Goal: Information Seeking & Learning: Compare options

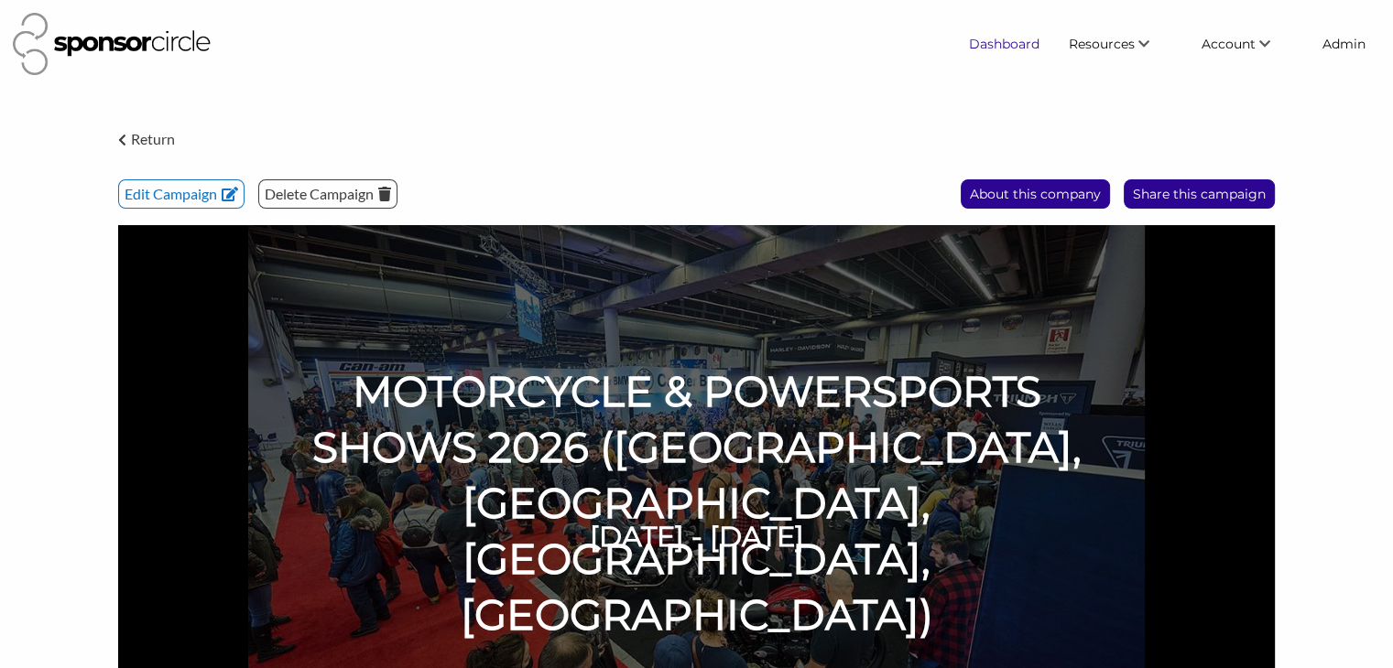
click at [982, 55] on link "Dashboard" at bounding box center [1004, 43] width 100 height 33
click at [985, 49] on link "Dashboard" at bounding box center [1004, 43] width 100 height 33
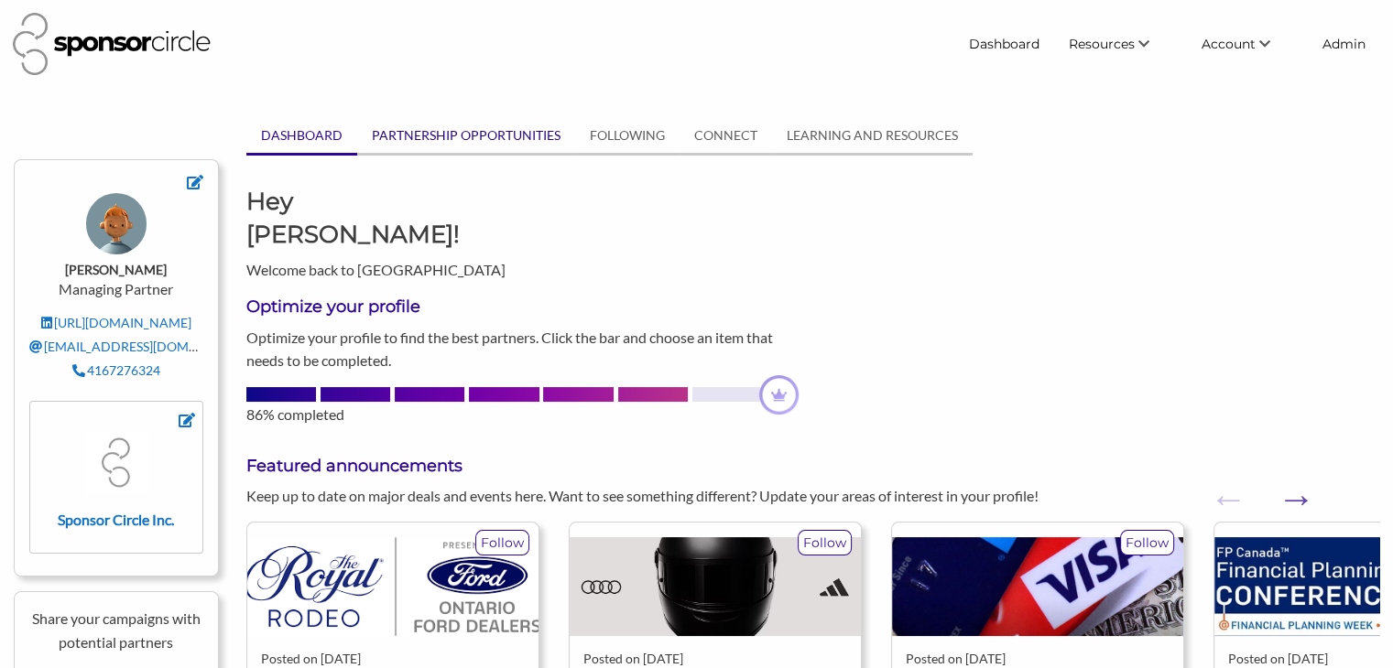
click at [419, 135] on link "PARTNERSHIP OPPORTUNITIES" at bounding box center [466, 135] width 218 height 35
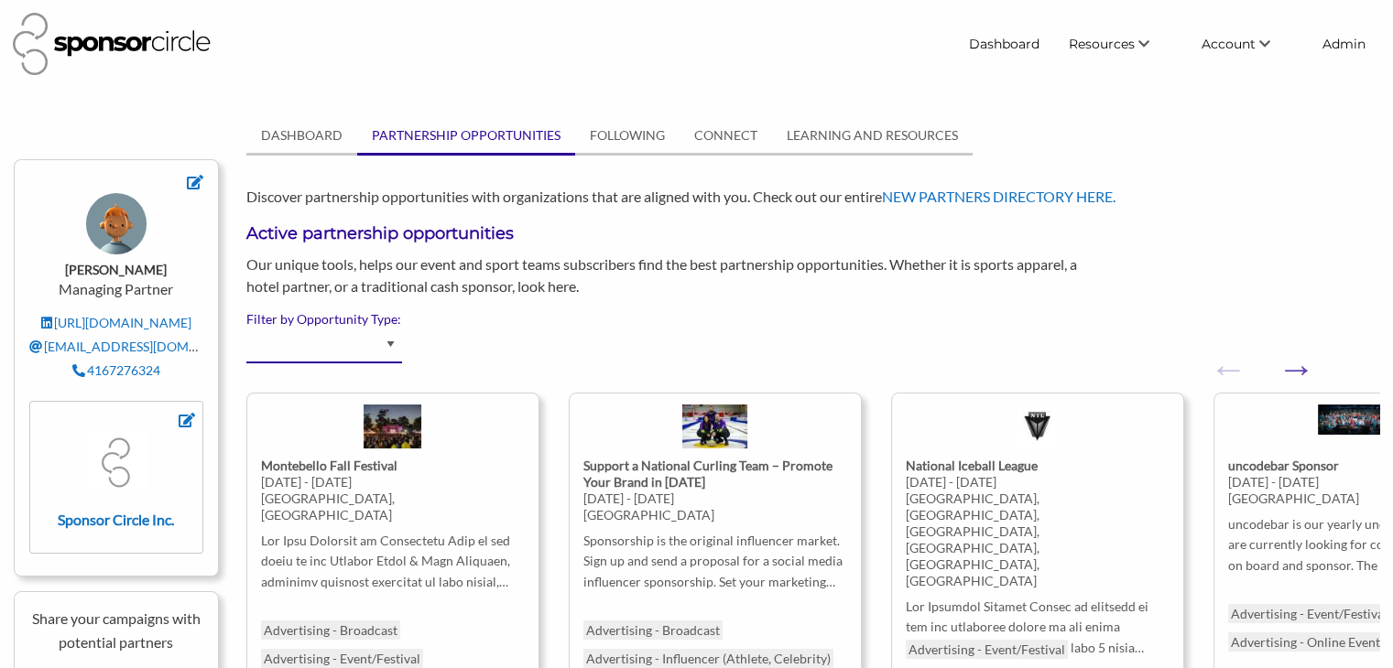
click at [388, 343] on select "Advertising - Event/Festival Advertising - Influencer (Athlete, Celebrity) Adve…" at bounding box center [324, 346] width 156 height 36
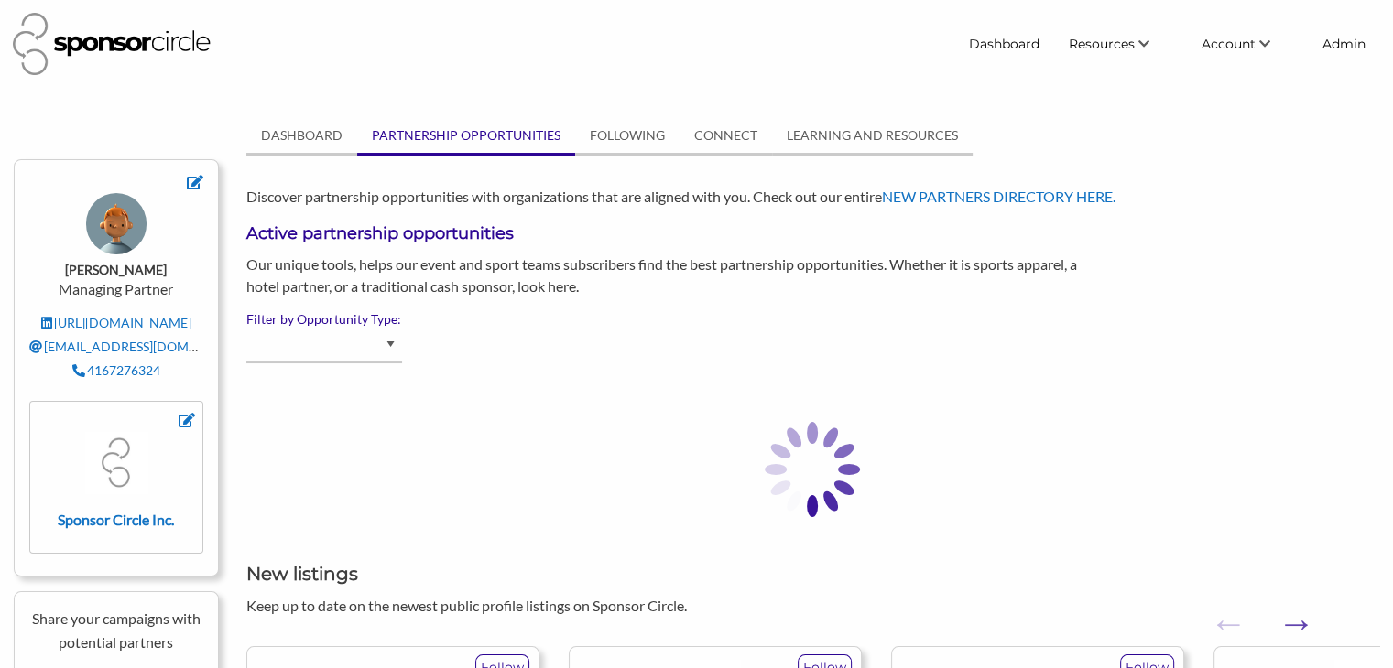
select select "Beverage - Non-Alcoholic"
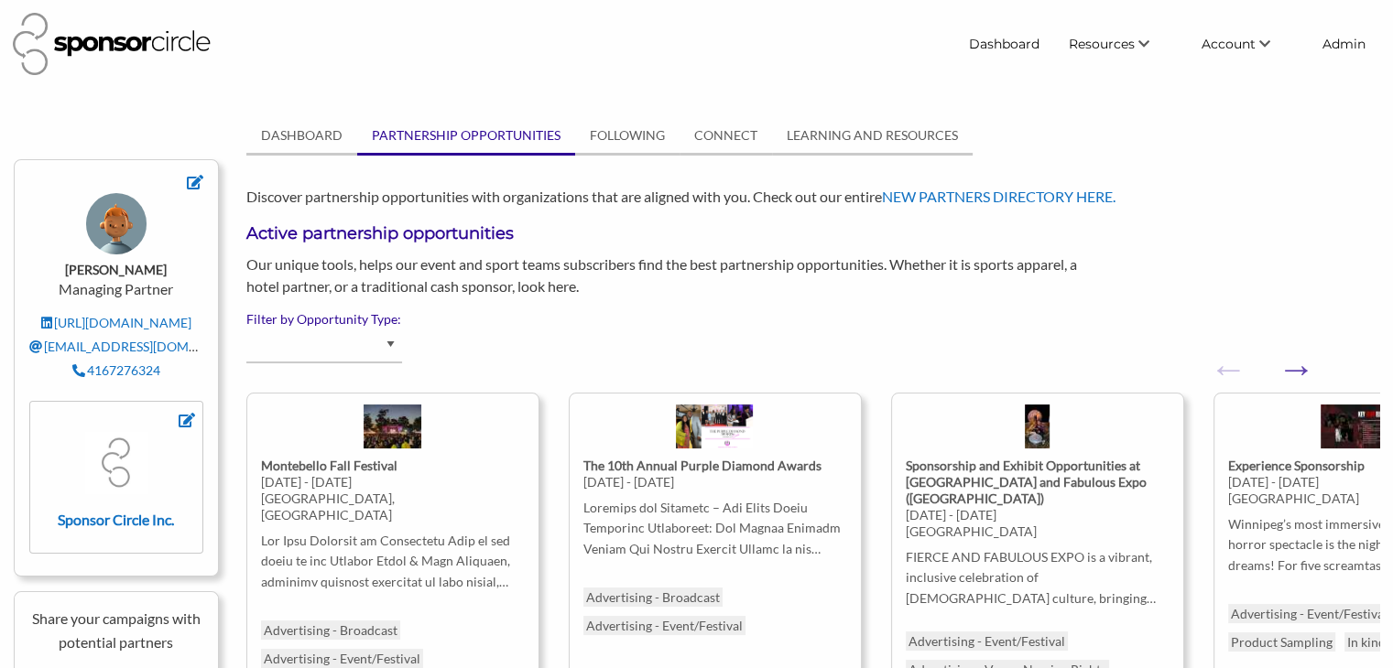
select select "Beverage - Non-Alcoholic"
click at [612, 143] on link "FOLLOWING" at bounding box center [627, 135] width 104 height 35
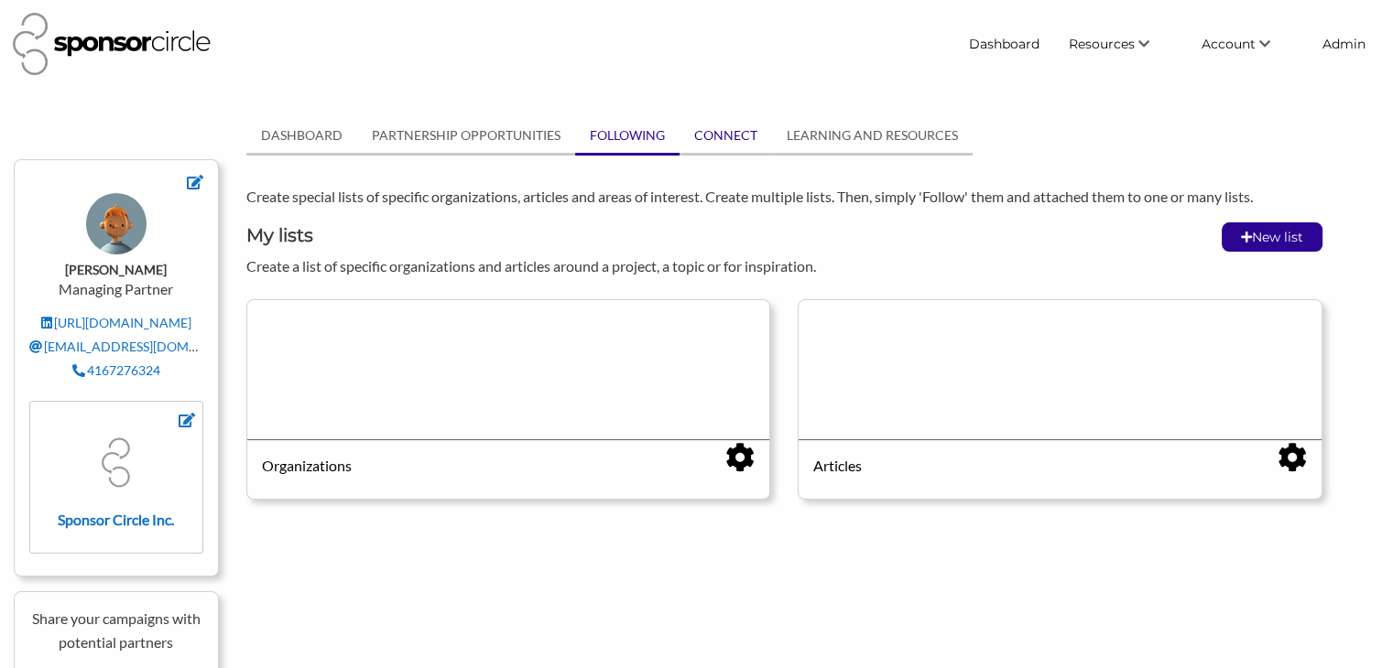
click at [712, 133] on link "CONNECT" at bounding box center [725, 135] width 92 height 35
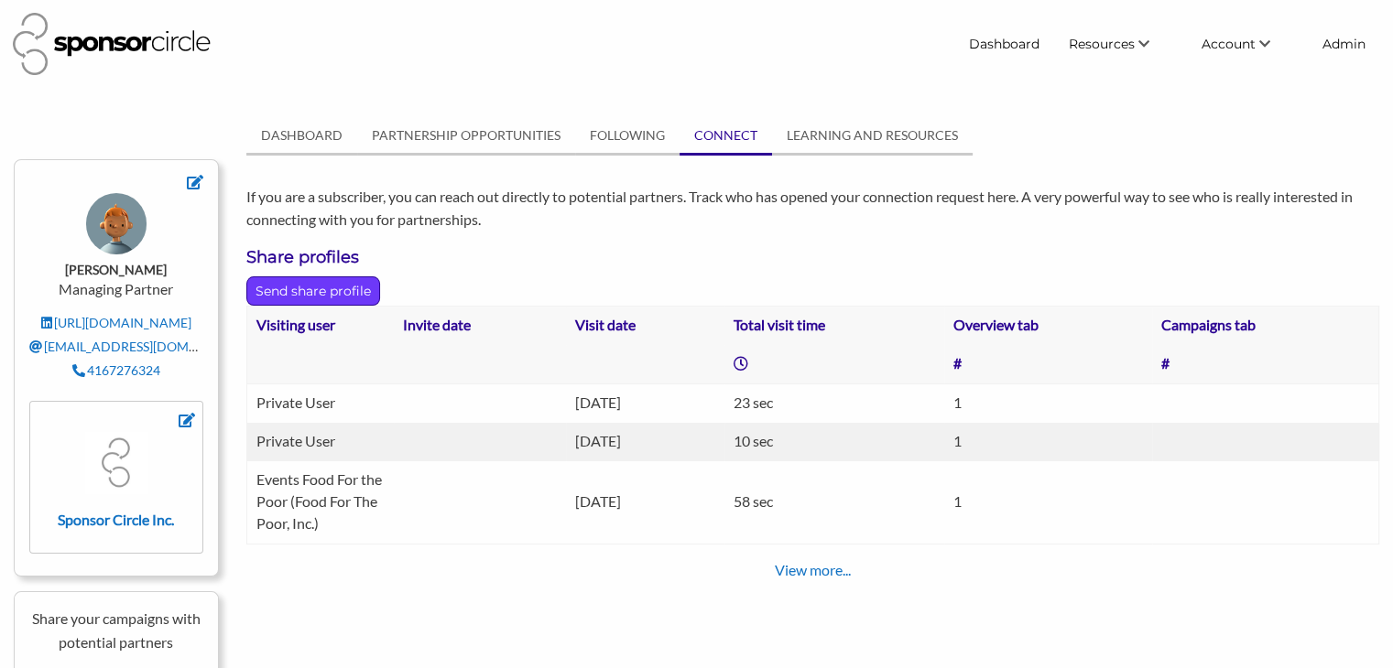
click at [326, 296] on p "Send share profile" at bounding box center [313, 290] width 132 height 27
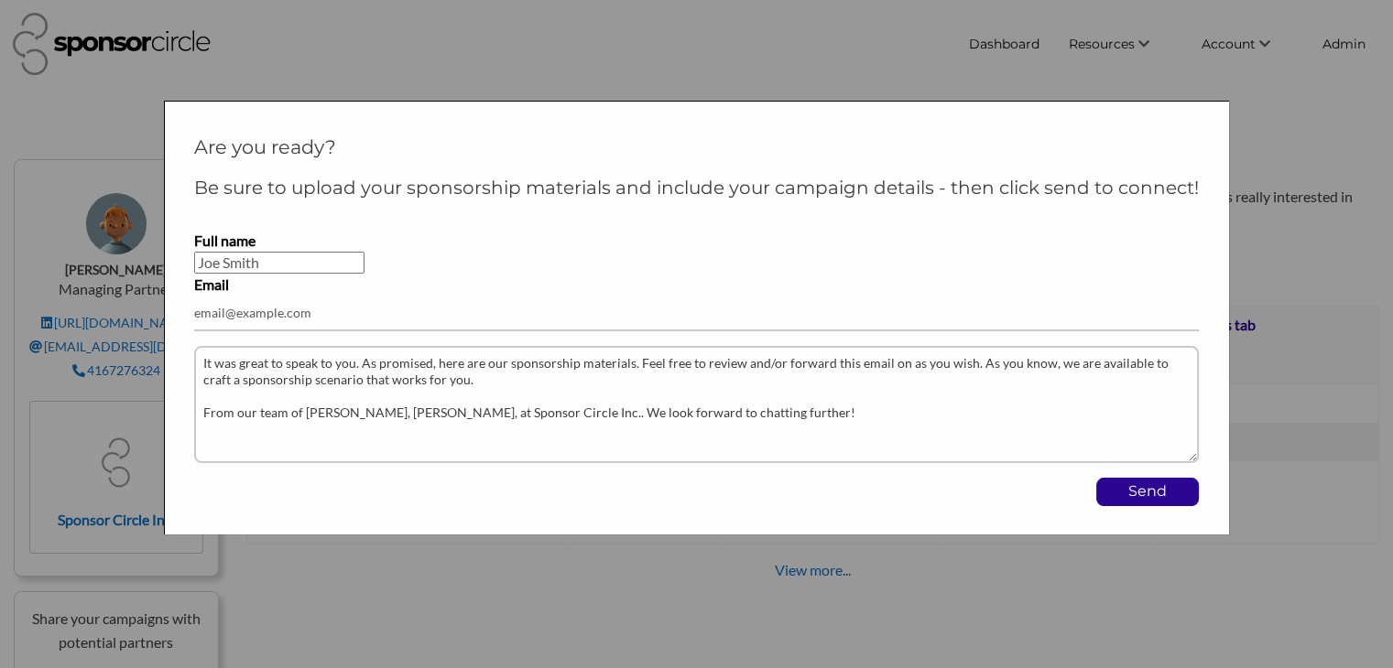
click at [505, 76] on div at bounding box center [696, 334] width 1393 height 668
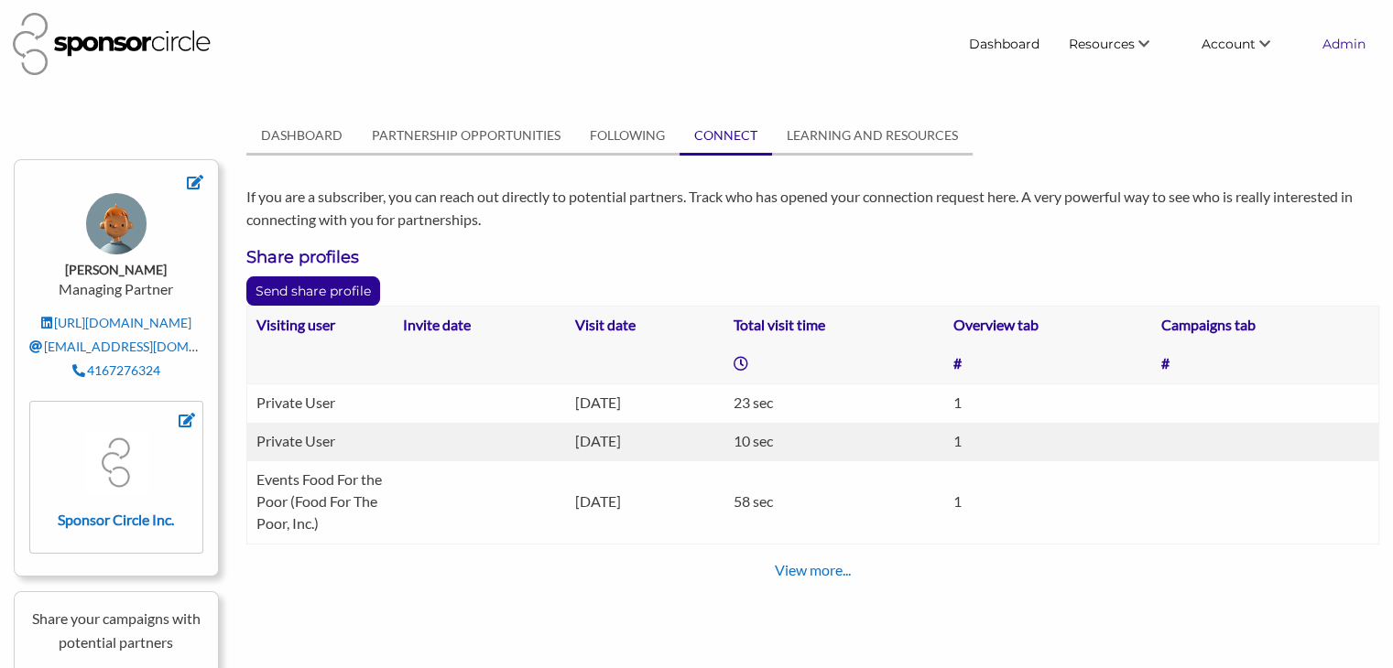
click at [1327, 49] on link "Admin" at bounding box center [1343, 43] width 72 height 33
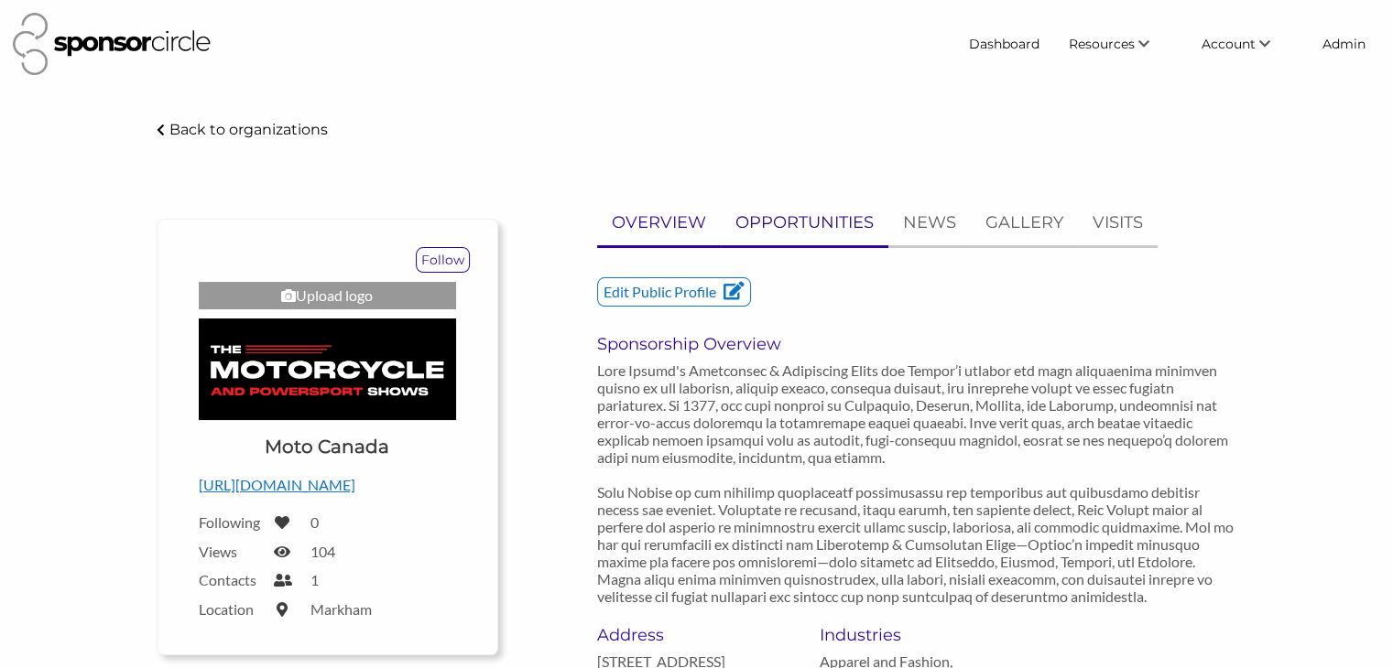
click at [822, 224] on p "OPPORTUNITIES" at bounding box center [804, 223] width 138 height 27
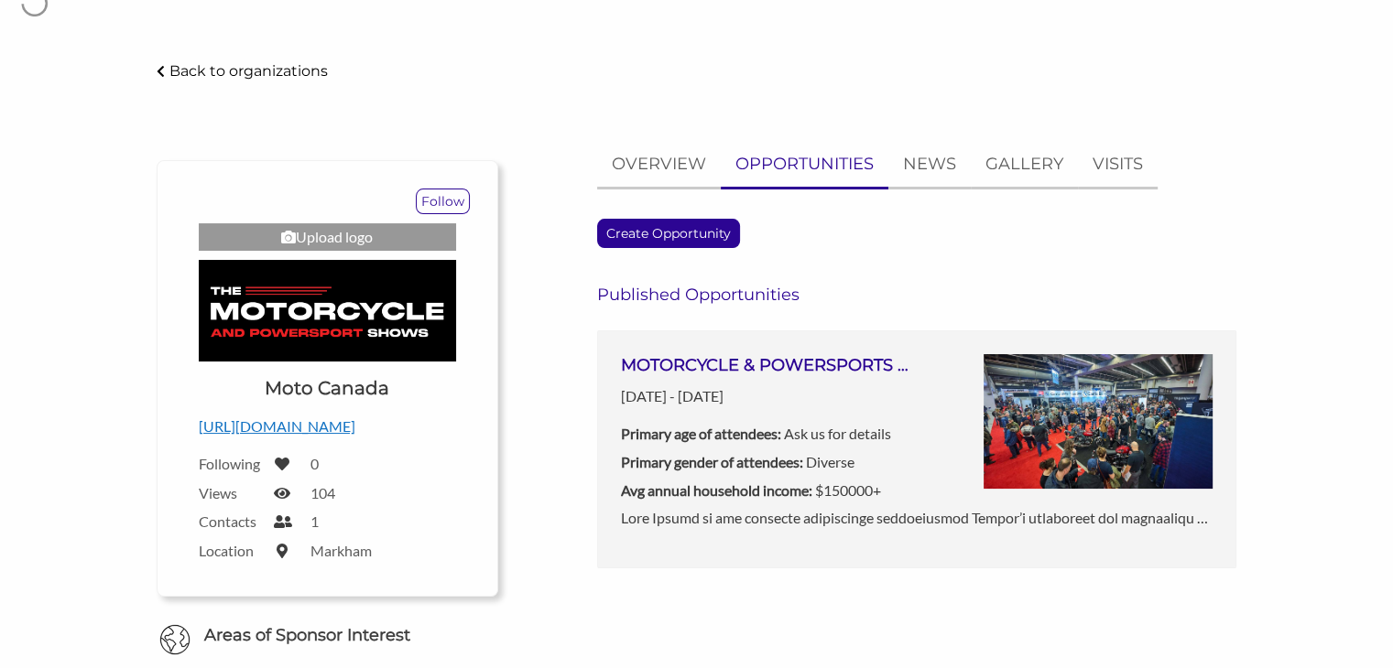
scroll to position [77, 0]
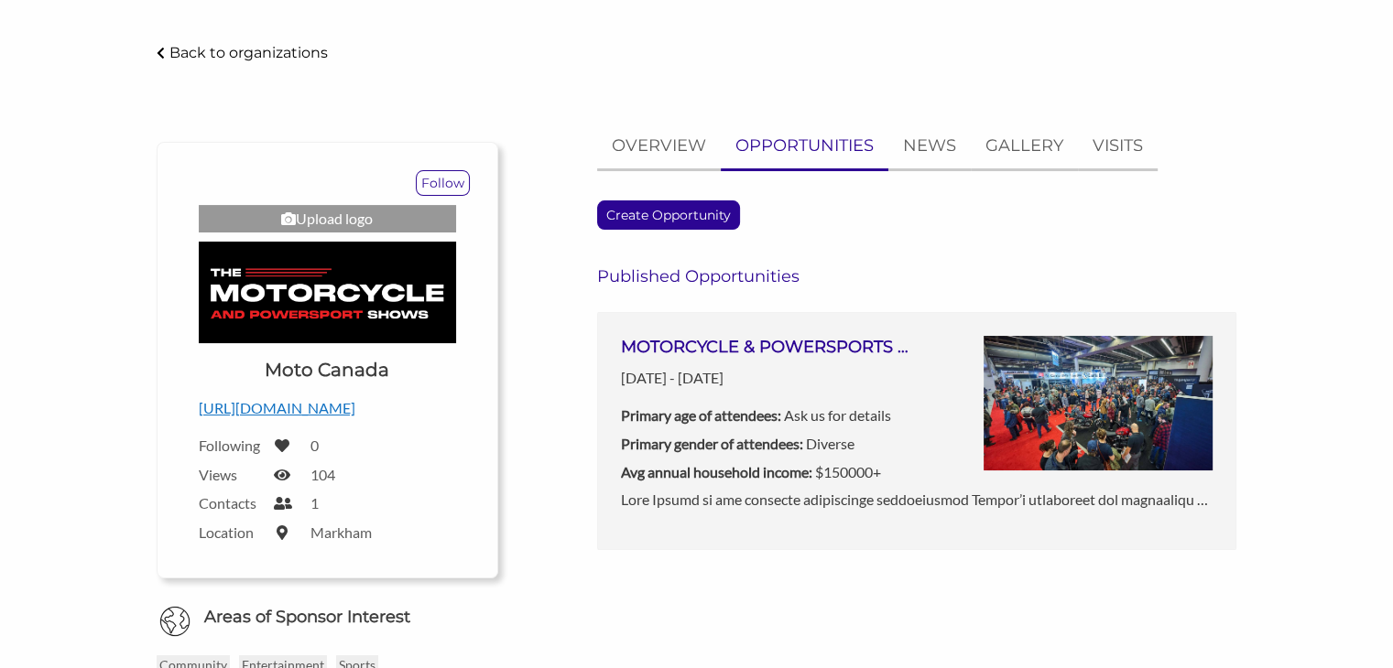
click at [729, 341] on h3 "MOTORCYCLE & POWERSPORTS SHOWS 2026 (Vancouver, Calgary, Toronto, Montréal)" at bounding box center [769, 347] width 296 height 23
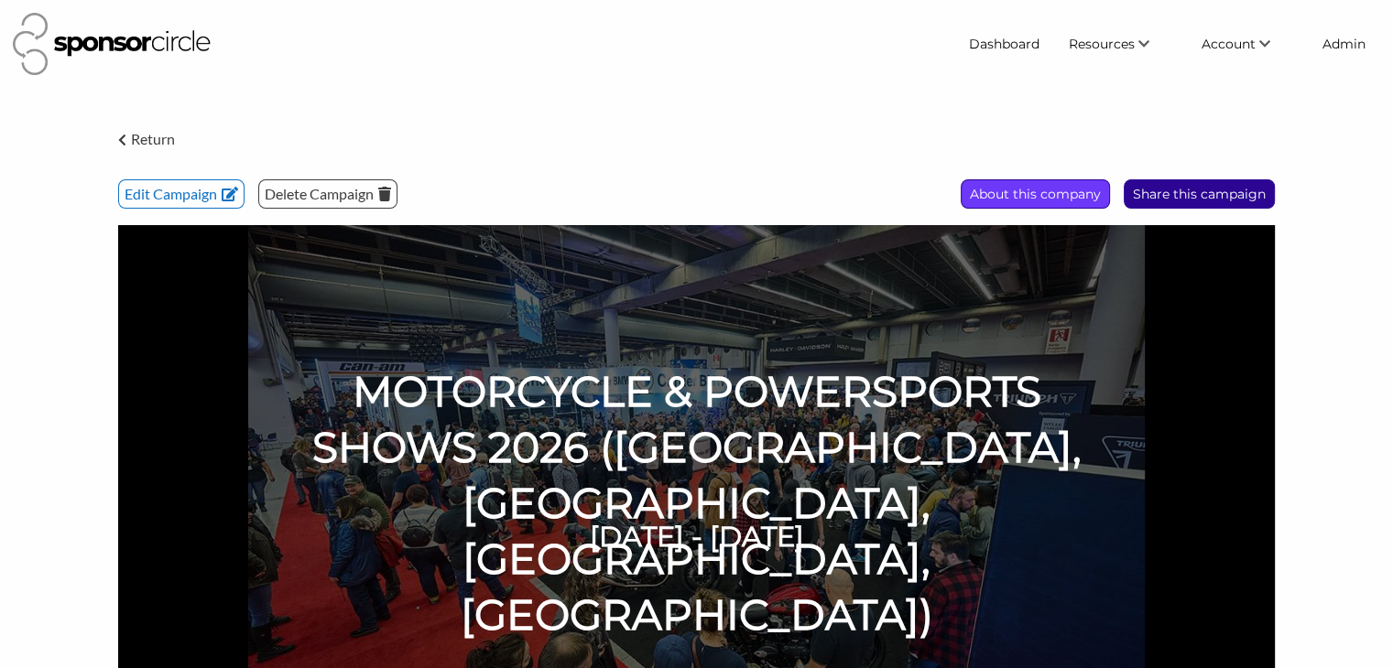
click at [981, 199] on p "About this company" at bounding box center [1034, 193] width 147 height 27
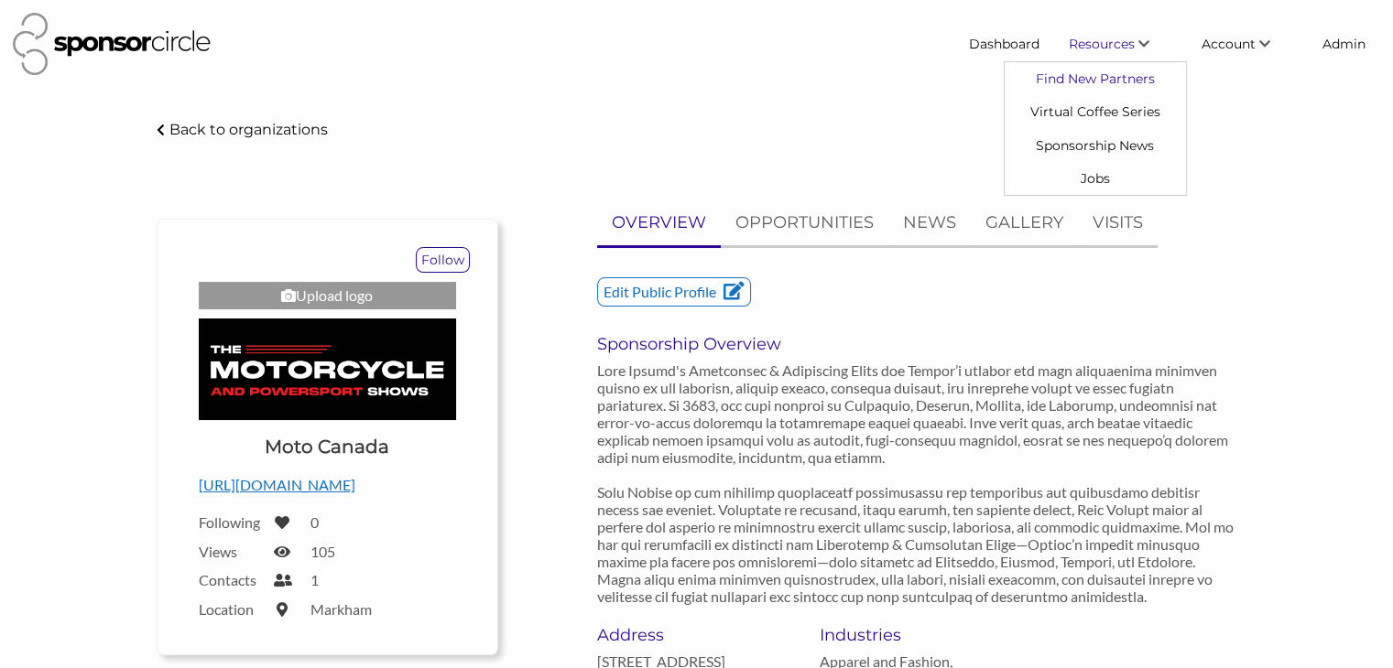
click at [1073, 76] on link "Find New Partners" at bounding box center [1094, 78] width 181 height 33
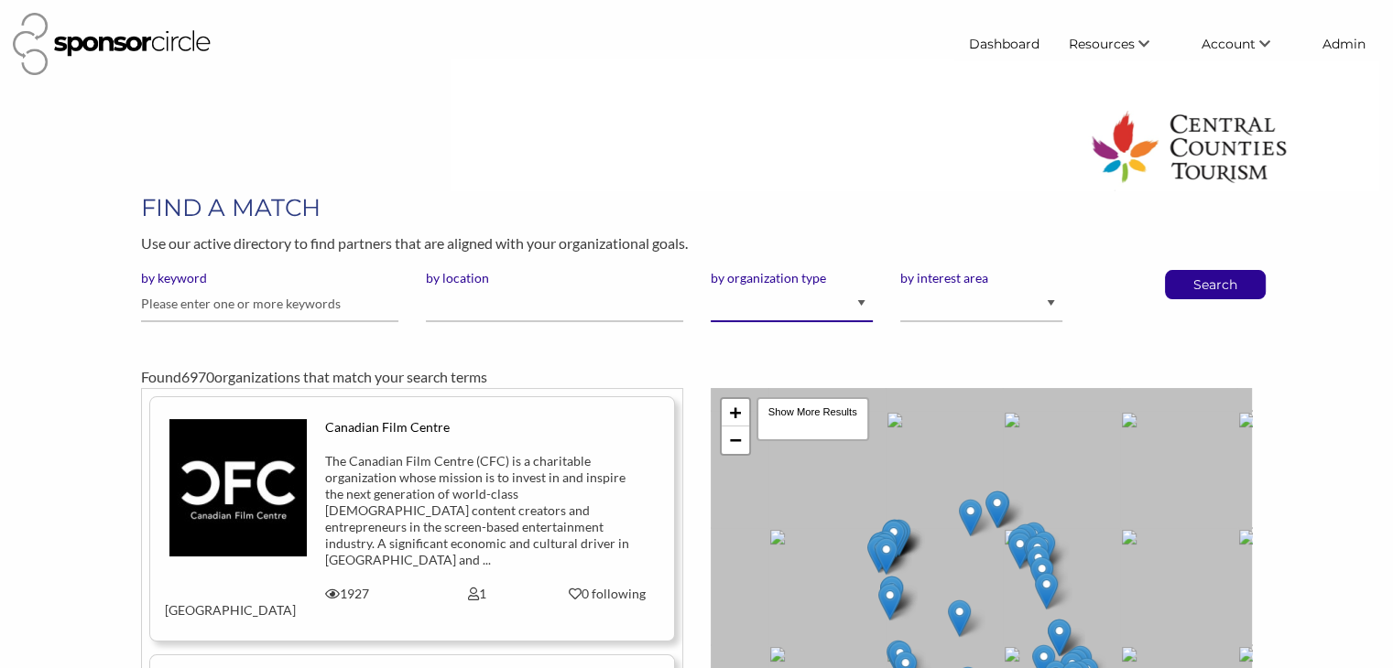
click at [860, 306] on select "I am an event organizer seeking new partnerships with suppliers, exhibitors or …" at bounding box center [791, 305] width 162 height 36
click at [938, 306] on select "Animal Welfare Arts and Culture Business and Entrepreneurship Community Diversi…" at bounding box center [981, 305] width 162 height 36
click at [850, 309] on select "I am an event organizer seeking new partnerships with suppliers, exhibitors or …" at bounding box center [791, 305] width 162 height 36
select select "Property"
click at [710, 287] on select "I am an event organizer seeking new partnerships with suppliers, exhibitors or …" at bounding box center [791, 305] width 162 height 36
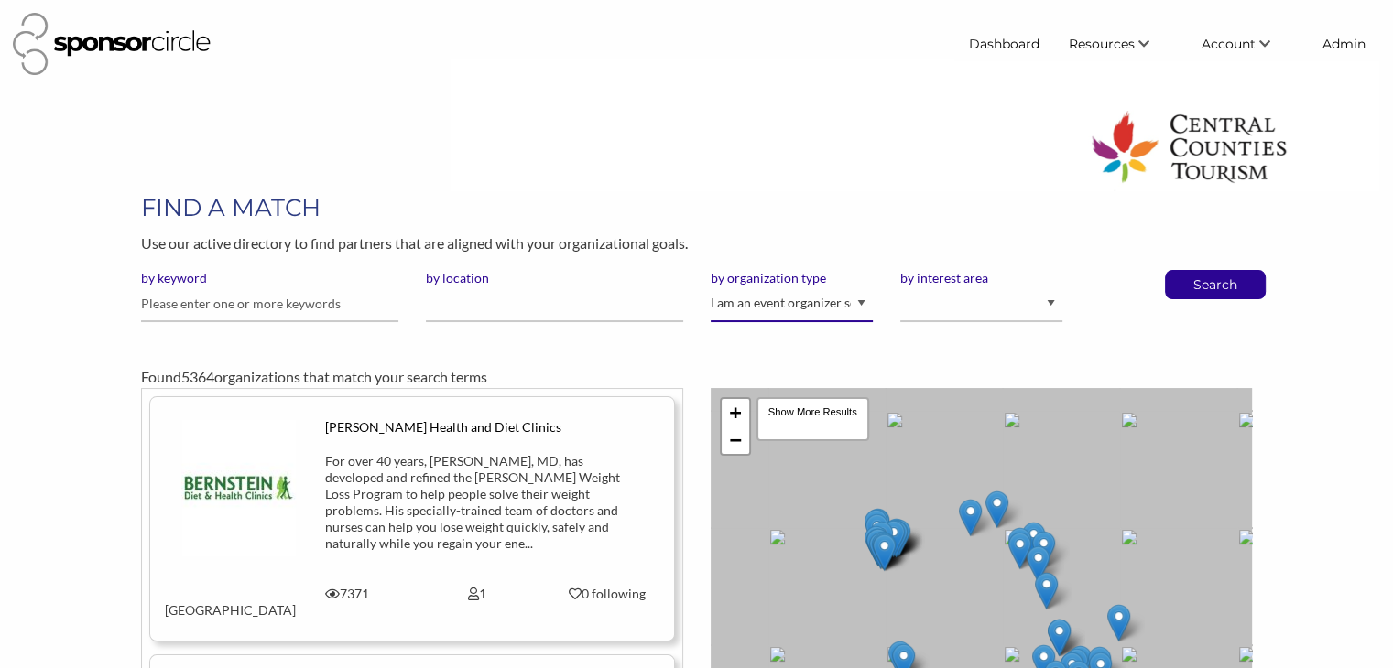
click at [823, 302] on select "I am an event organizer seeking new partnerships with suppliers, exhibitors or …" at bounding box center [791, 305] width 162 height 36
select select "Sponsor"
click at [710, 287] on select "I am an event organizer seeking new partnerships with suppliers, exhibitors or …" at bounding box center [791, 305] width 162 height 36
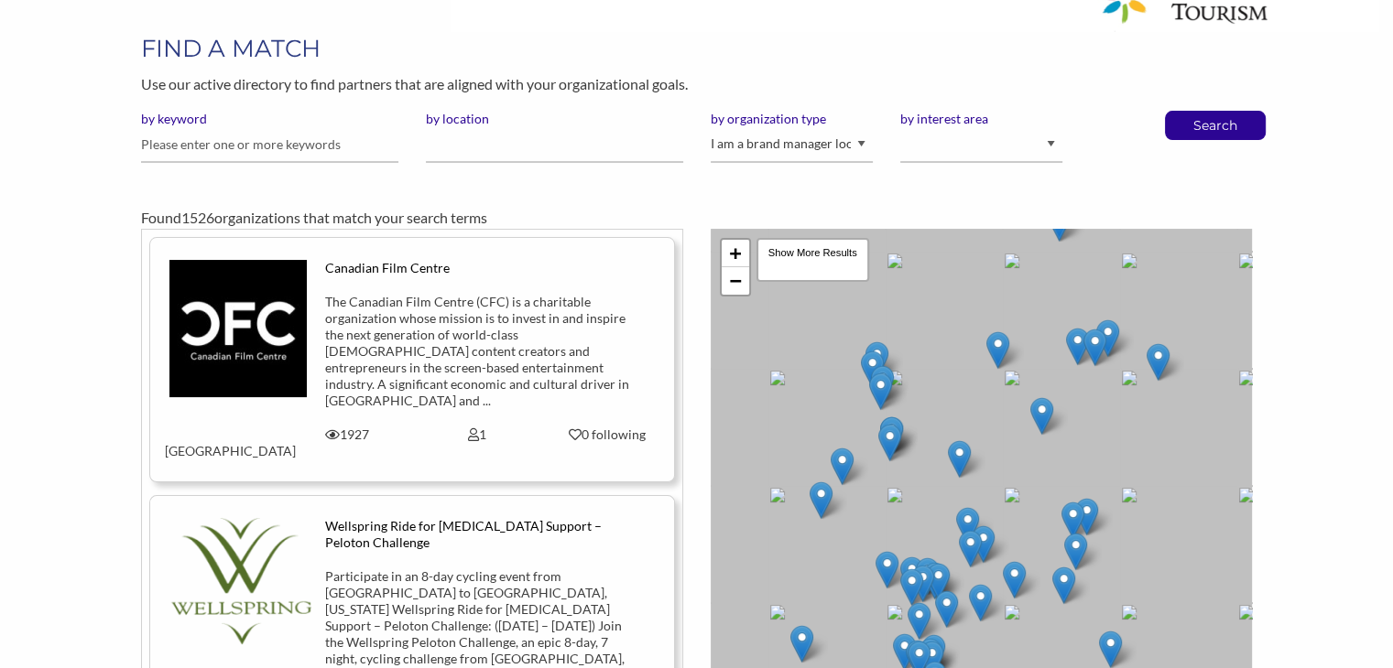
scroll to position [157, 0]
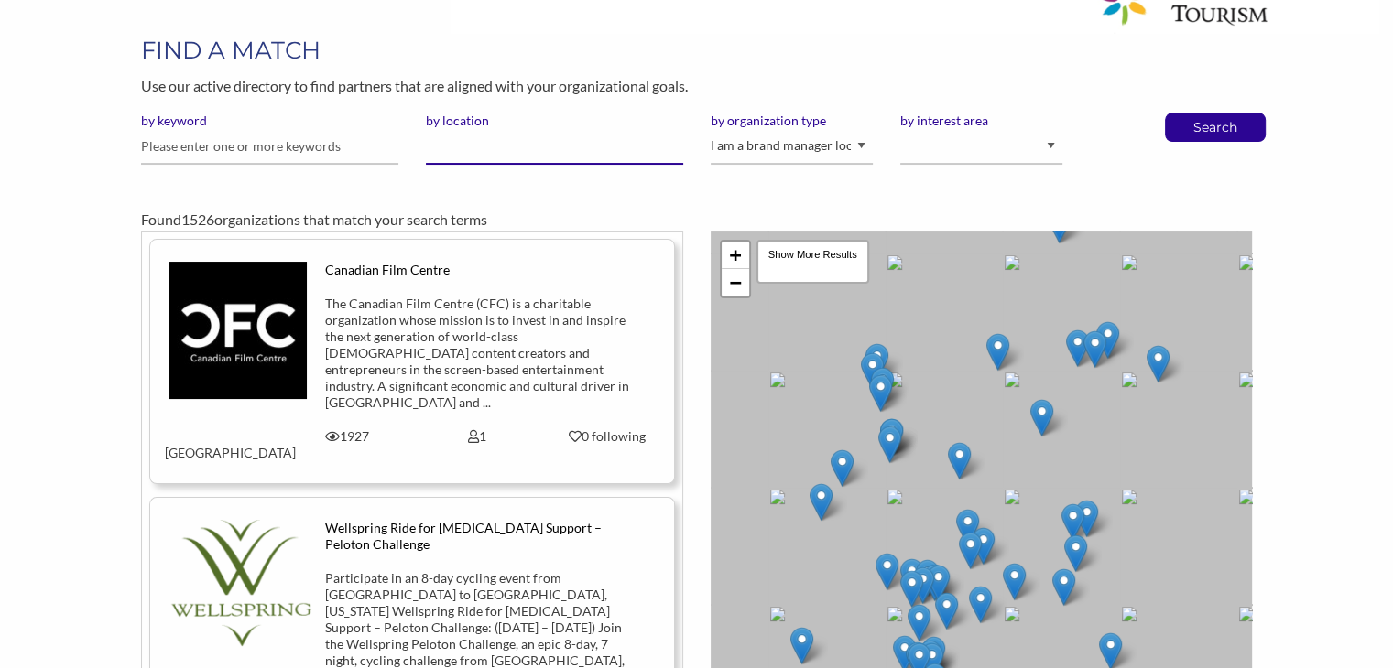
click at [492, 143] on input "by location" at bounding box center [554, 147] width 257 height 36
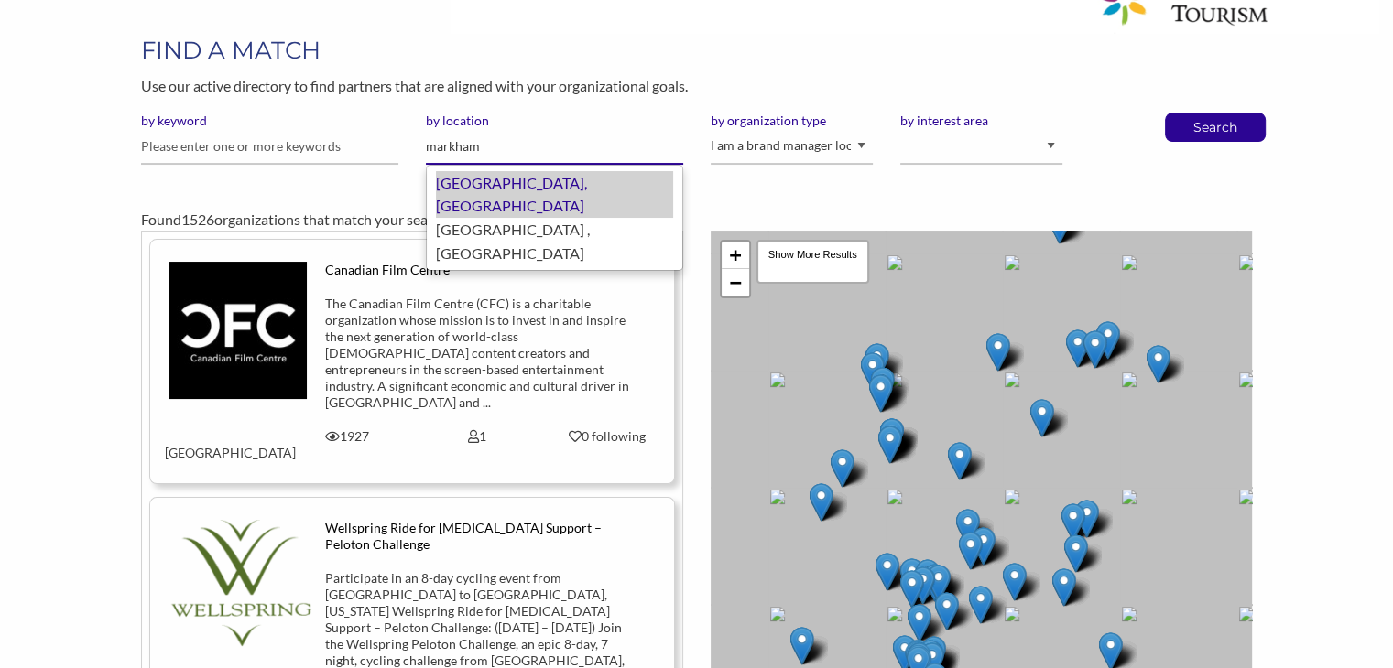
click at [491, 176] on div "Markham, Canada" at bounding box center [554, 194] width 237 height 47
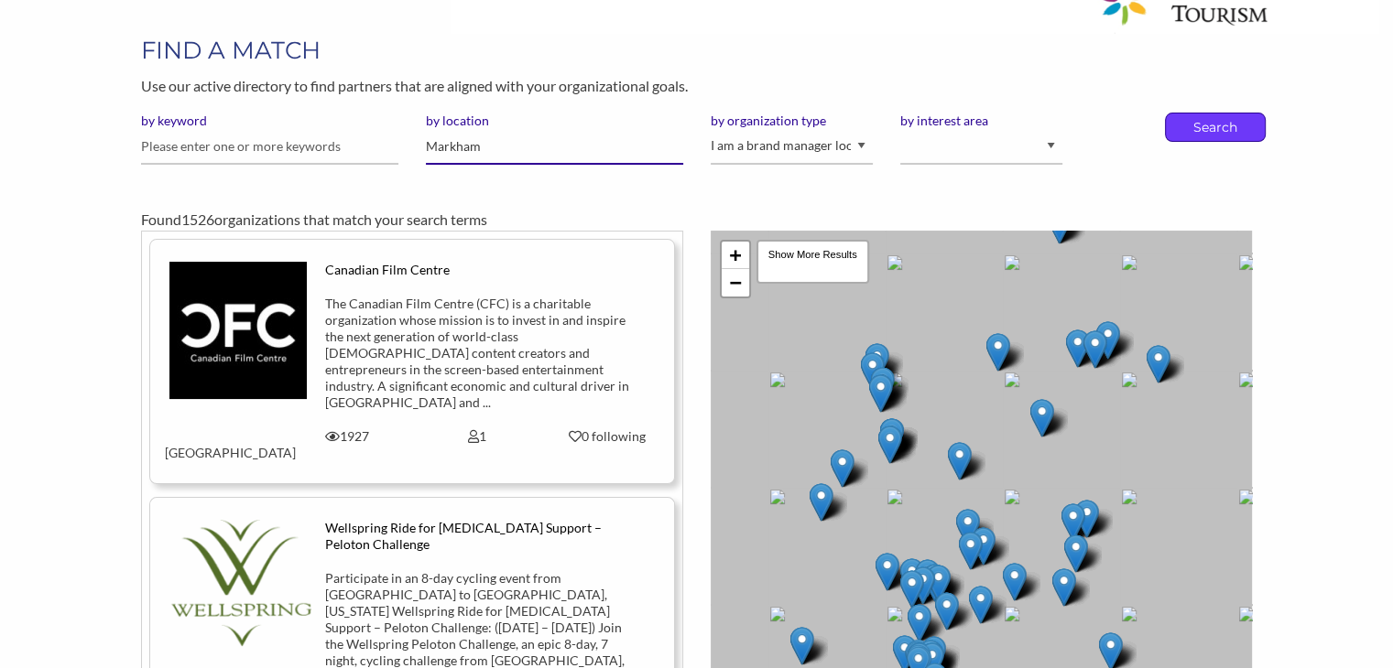
type input "Markham"
click at [1187, 133] on p "Search" at bounding box center [1215, 127] width 60 height 27
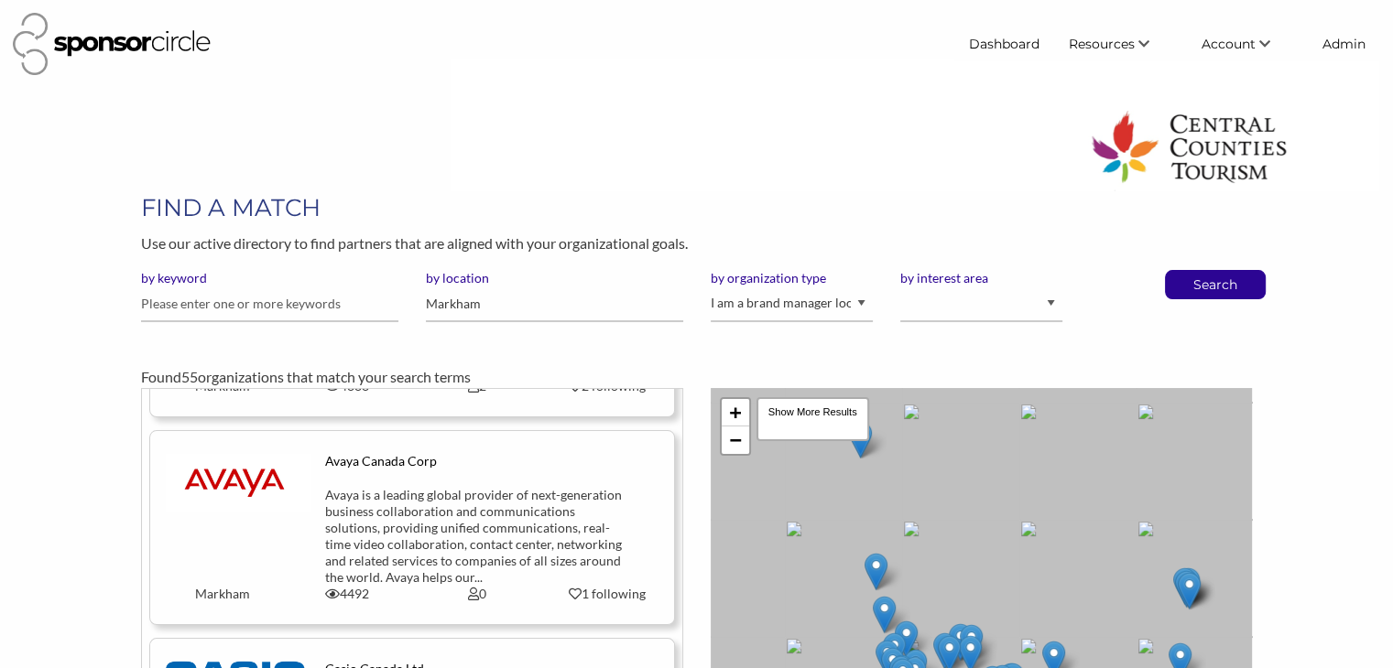
scroll to position [1251, 0]
click at [859, 301] on select "I am an event organizer seeking new partnerships with suppliers, exhibitors or …" at bounding box center [791, 305] width 162 height 36
select select "Property"
click at [710, 287] on select "I am an event organizer seeking new partnerships with suppliers, exhibitors or …" at bounding box center [791, 305] width 162 height 36
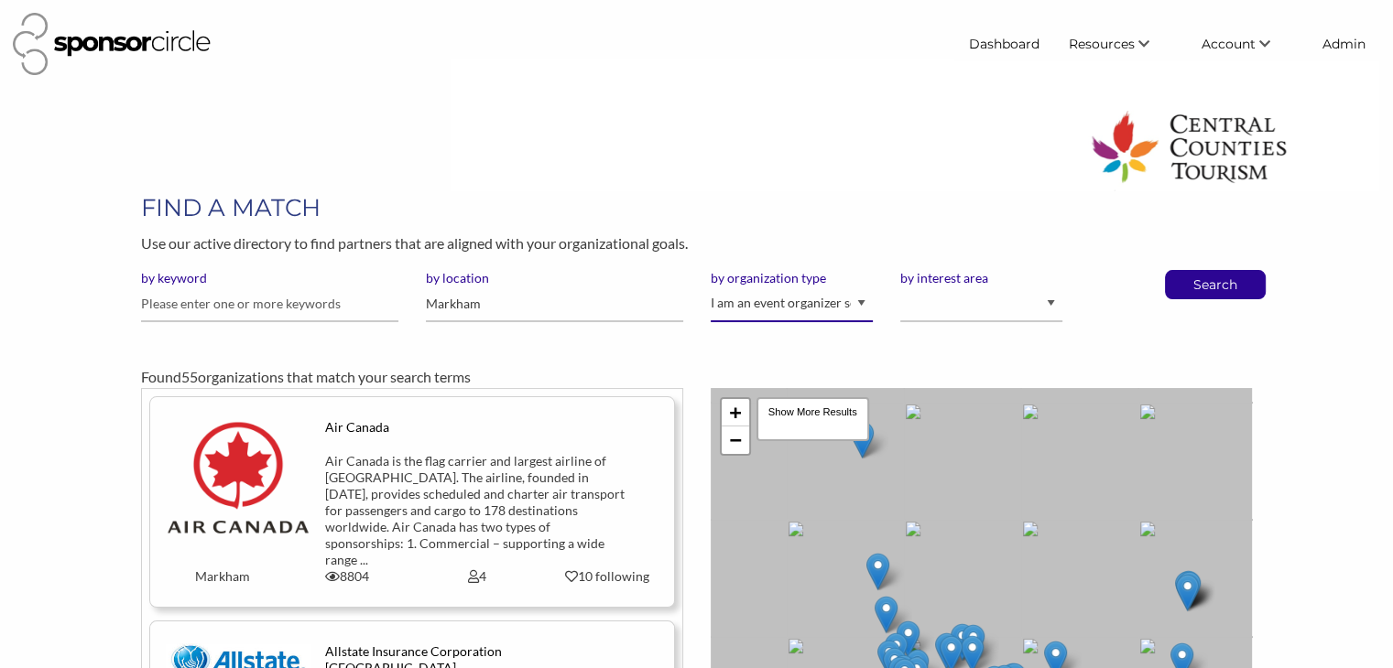
click at [797, 300] on select "I am an event organizer seeking new partnerships with suppliers, exhibitors or …" at bounding box center [791, 305] width 162 height 36
select select "Sponsor"
click at [710, 287] on select "I am an event organizer seeking new partnerships with suppliers, exhibitors or …" at bounding box center [791, 305] width 162 height 36
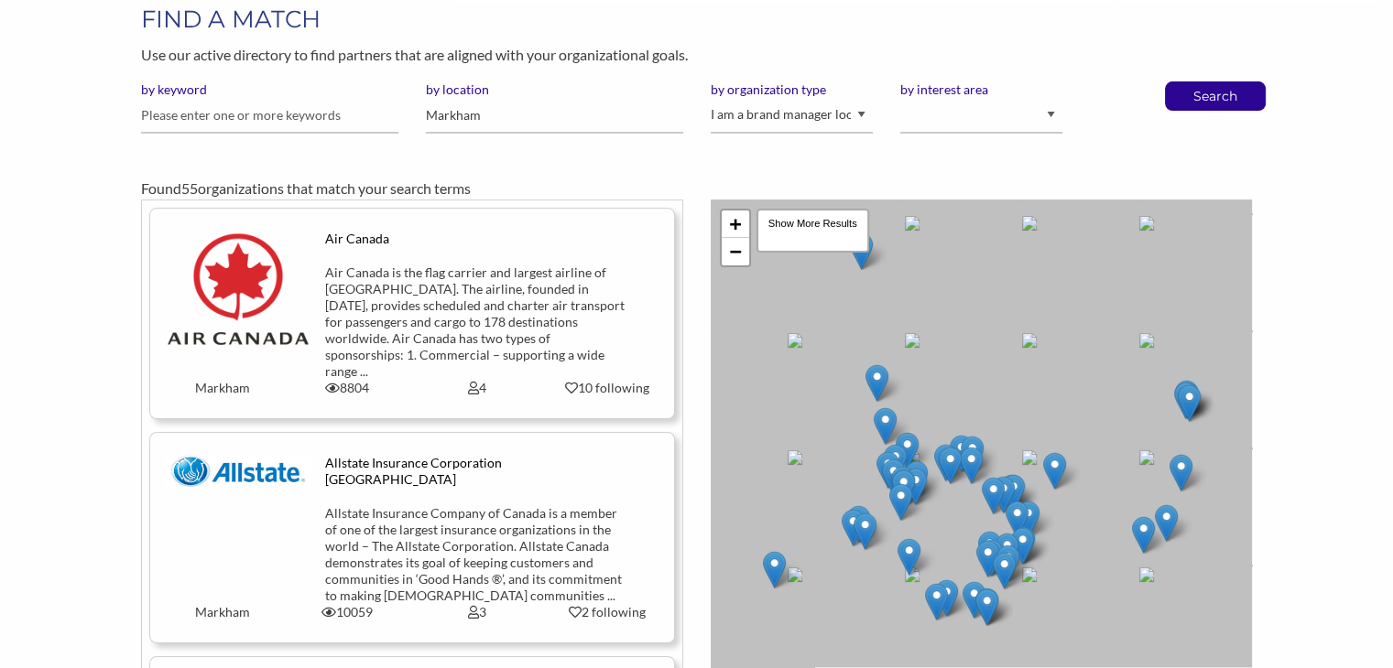
scroll to position [187, 0]
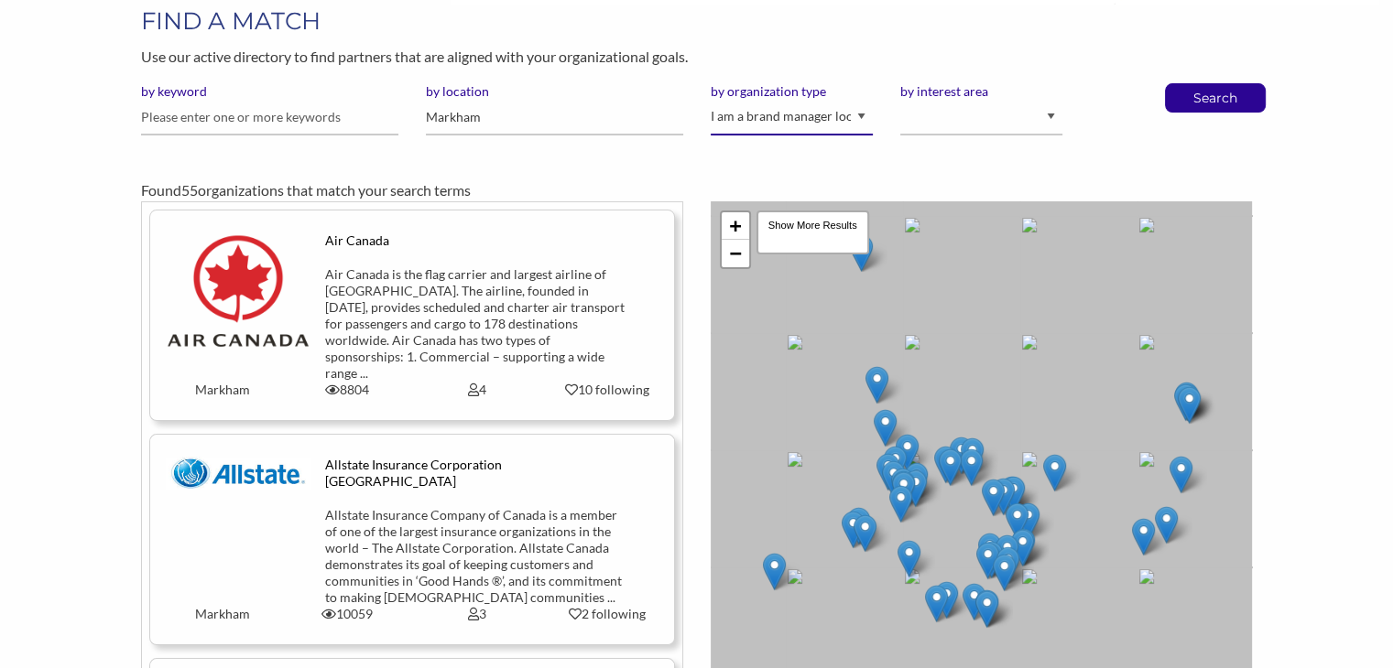
click at [858, 117] on select "I am an event organizer seeking new partnerships with suppliers, exhibitors or …" at bounding box center [791, 118] width 162 height 36
select select
click at [710, 100] on select "I am an event organizer seeking new partnerships with suppliers, exhibitors or …" at bounding box center [791, 118] width 162 height 36
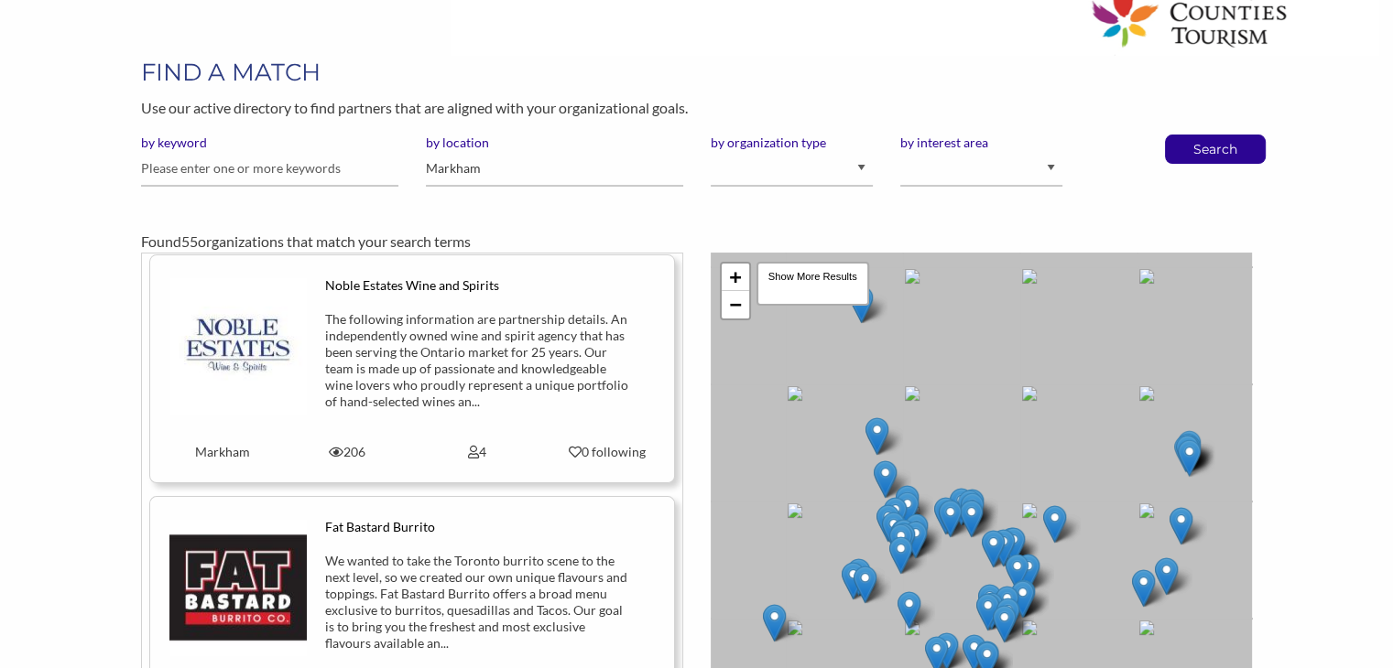
scroll to position [132, 0]
